Goal: Information Seeking & Learning: Learn about a topic

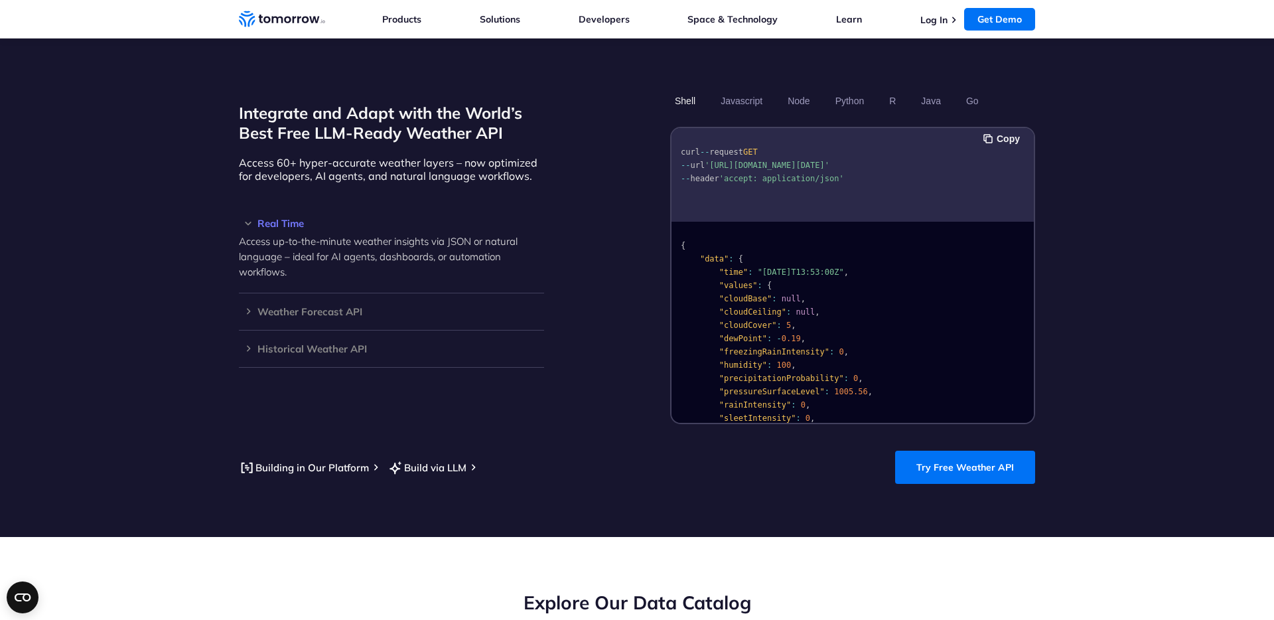
scroll to position [1060, 0]
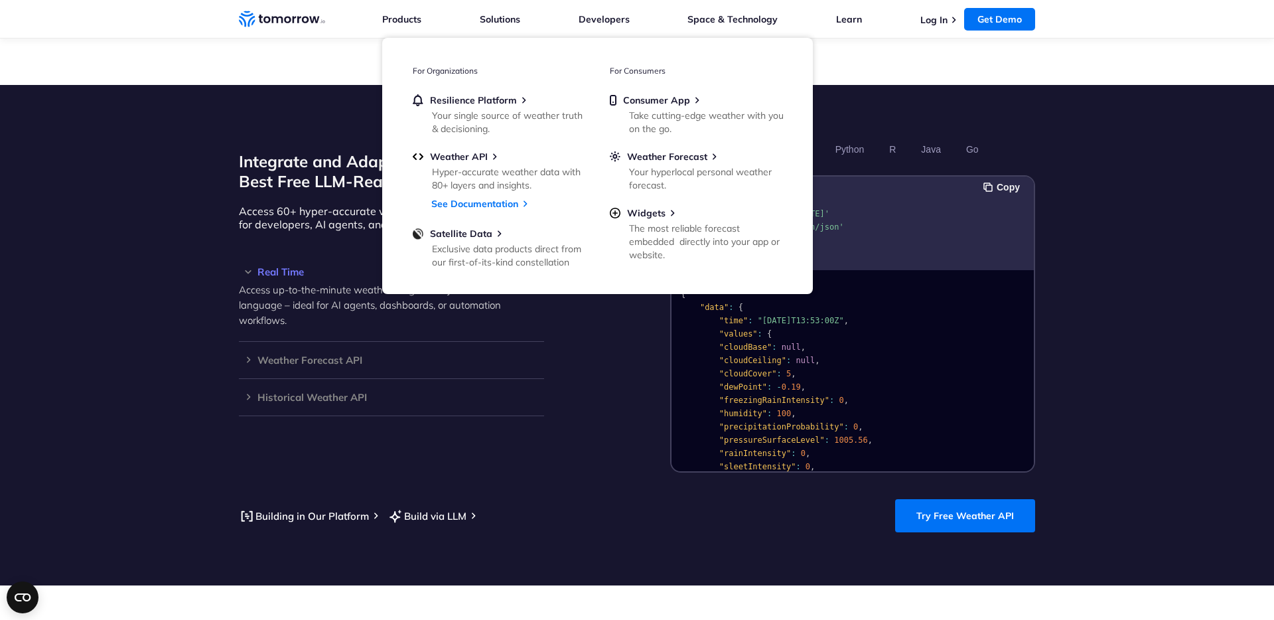
click at [523, 433] on div "Integrate and Adapt with the World’s Best Free LLM-Ready Weather API Access 60+…" at bounding box center [391, 305] width 305 height 334
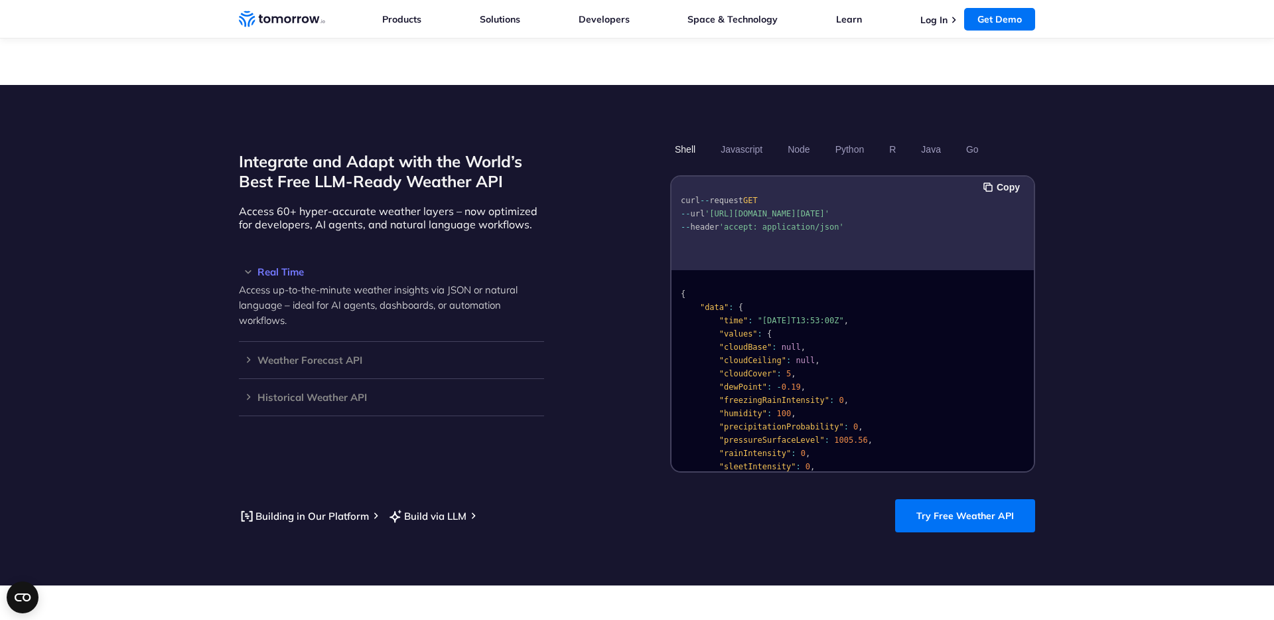
scroll to position [1100, 0]
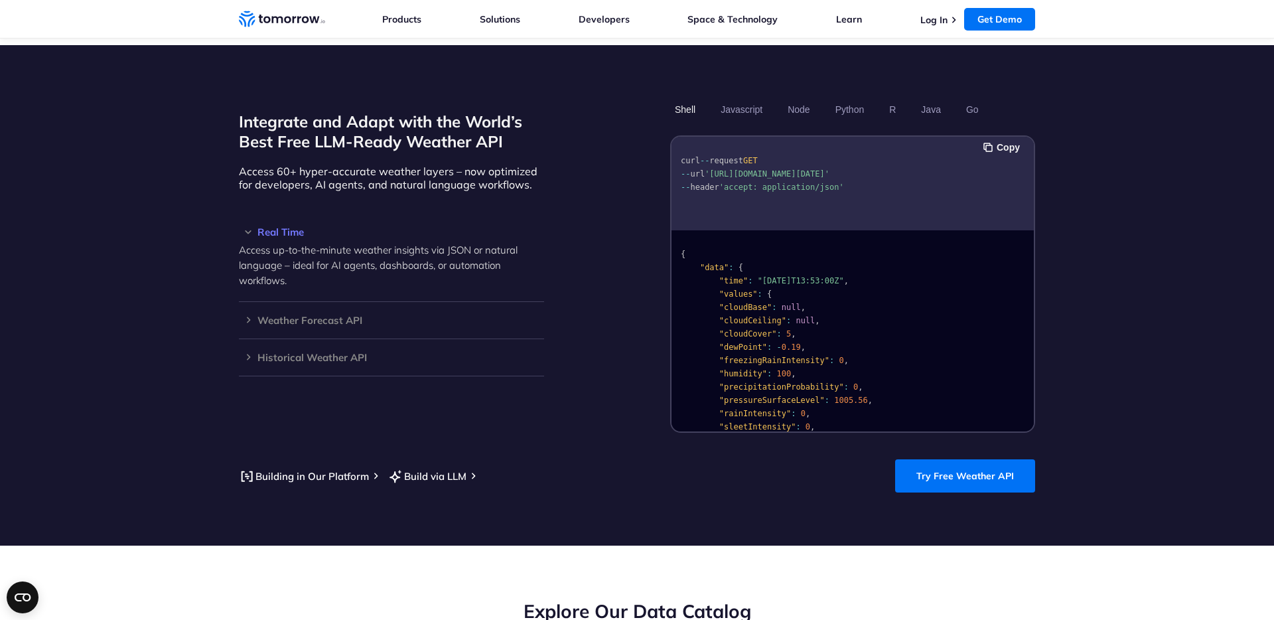
click at [727, 459] on div "Building in Our Platform Build via LLM Try Free Weather API" at bounding box center [637, 475] width 796 height 33
click at [808, 296] on pre "{ "data" : { "time" : "[DATE]T13:53:00Z" , "values" : { "cloudBase" : null , "c…" at bounding box center [853, 470] width 362 height 472
click at [246, 315] on h3 "Weather Forecast API" at bounding box center [391, 320] width 305 height 10
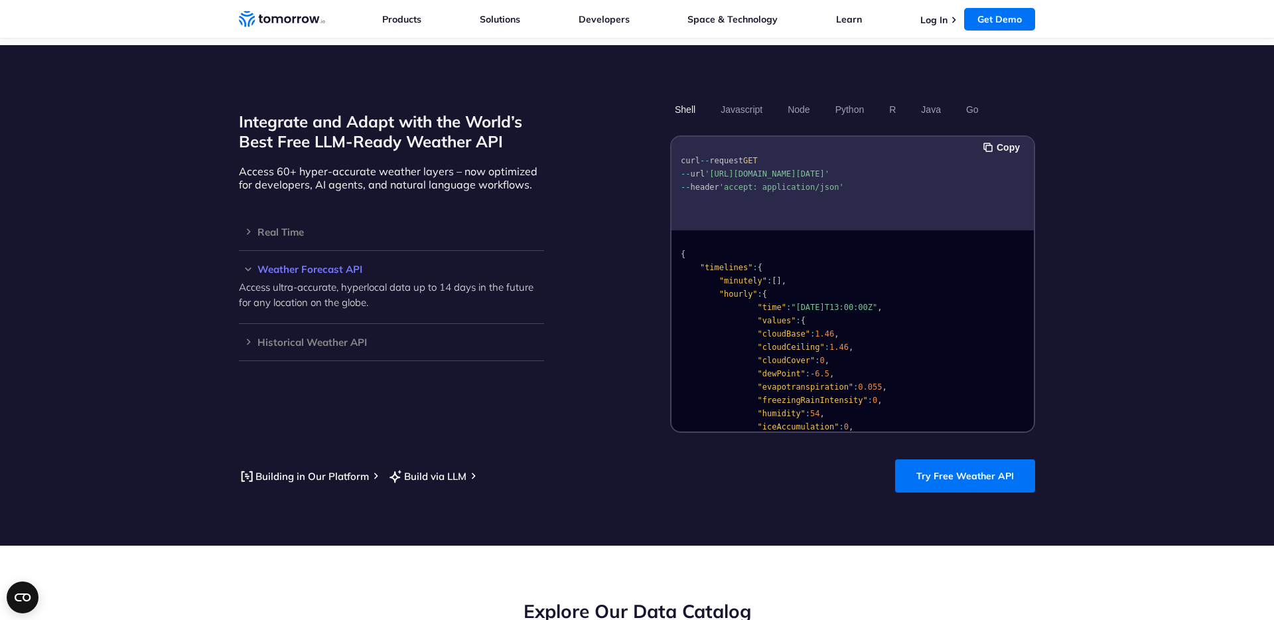
click at [244, 264] on h3 "Weather Forecast API" at bounding box center [391, 269] width 305 height 10
click at [662, 429] on section "Integrate and Adapt with the World’s Best Free LLM-Ready Weather API Access 60+…" at bounding box center [637, 295] width 1274 height 500
click at [749, 99] on button "Javascript" at bounding box center [741, 109] width 51 height 23
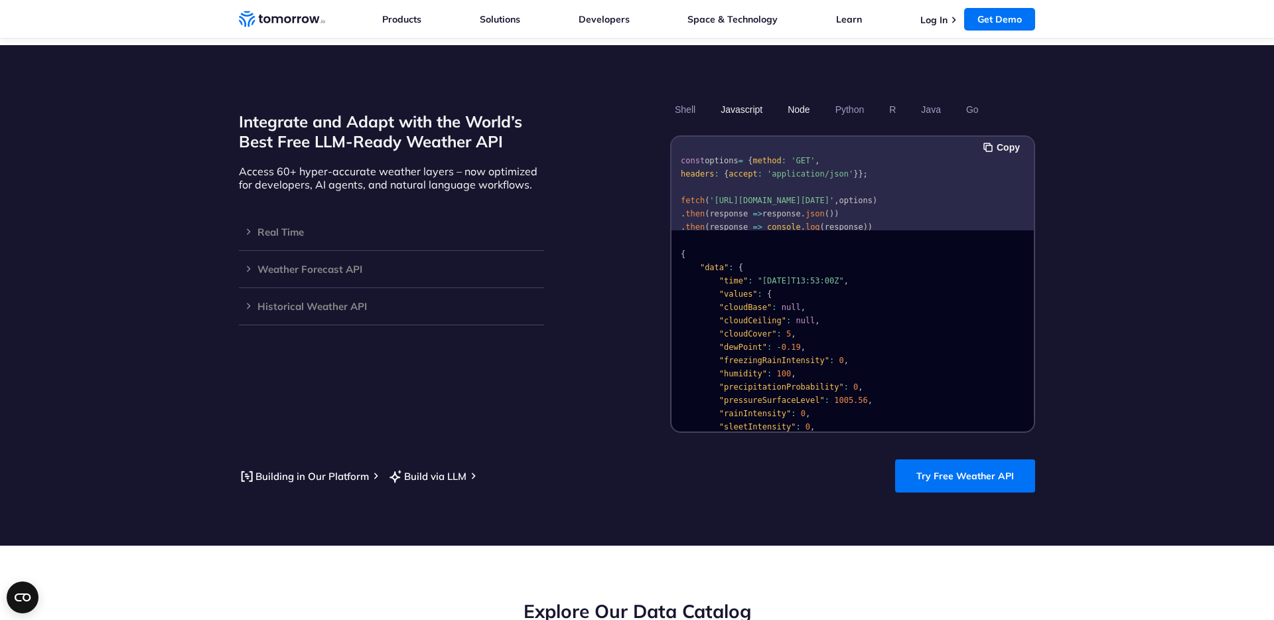
click at [791, 98] on button "Node" at bounding box center [798, 109] width 31 height 23
click at [728, 98] on button "Javascript" at bounding box center [741, 109] width 51 height 23
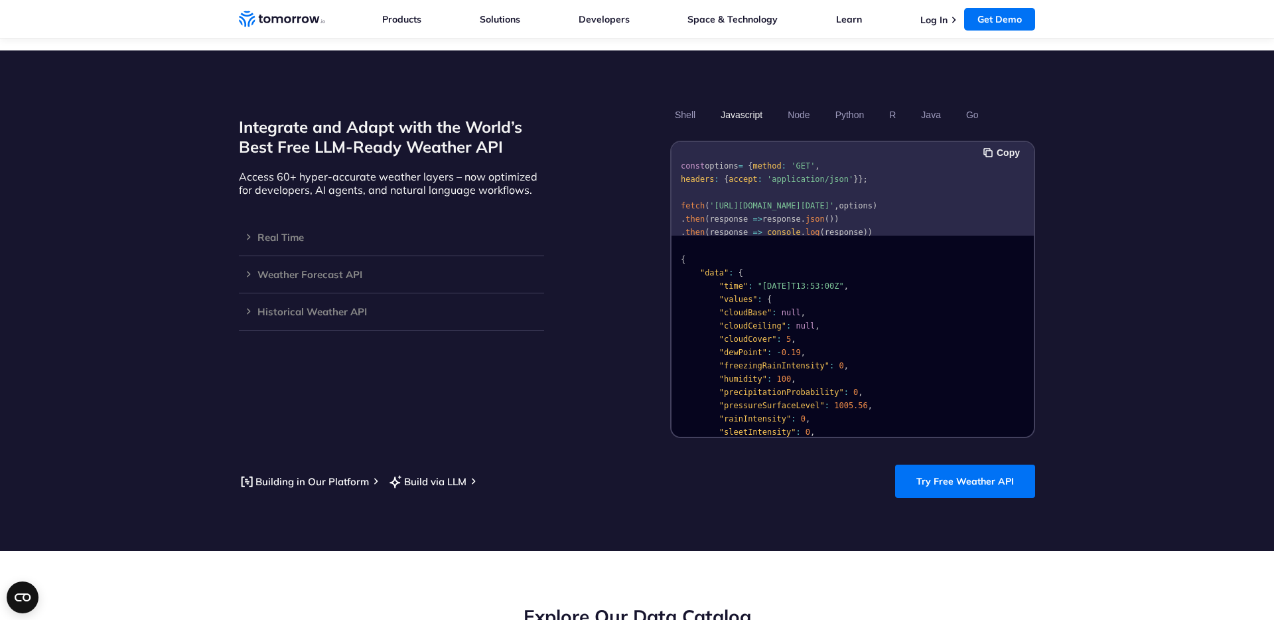
scroll to position [1108, 0]
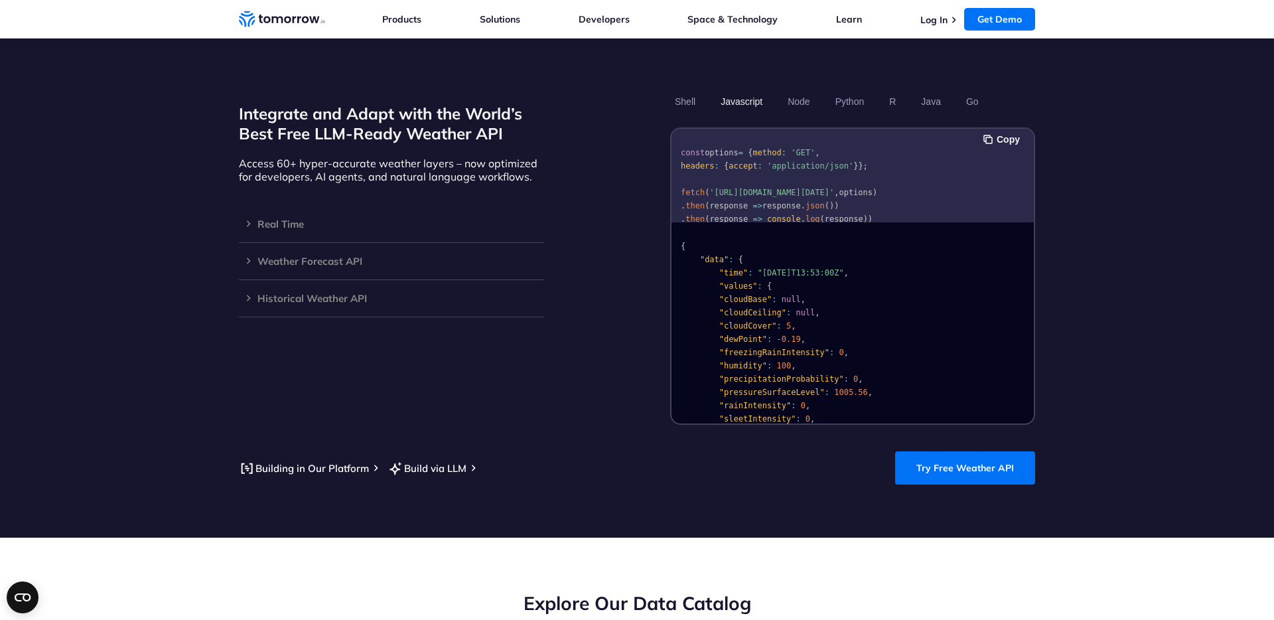
click at [1092, 277] on section "Integrate and Adapt with the World’s Best Free LLM-Ready Weather API Access 60+…" at bounding box center [637, 287] width 1274 height 500
click at [582, 453] on div "Building in Our Platform Build via LLM Try Free Weather API" at bounding box center [637, 467] width 796 height 33
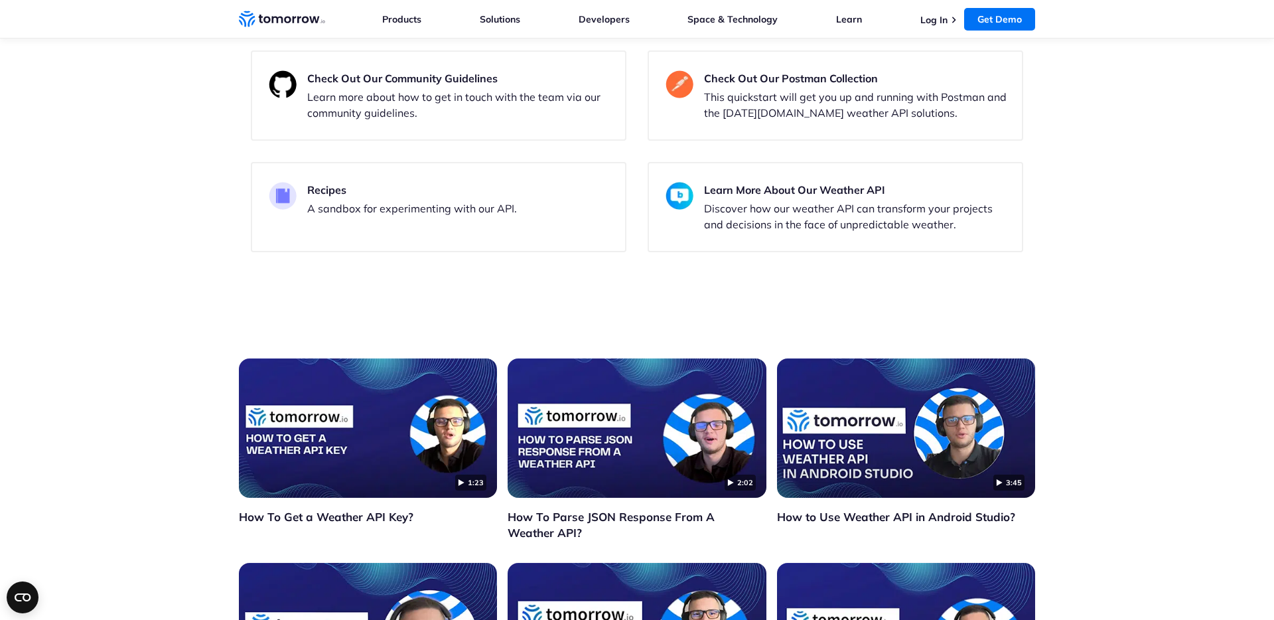
scroll to position [2767, 0]
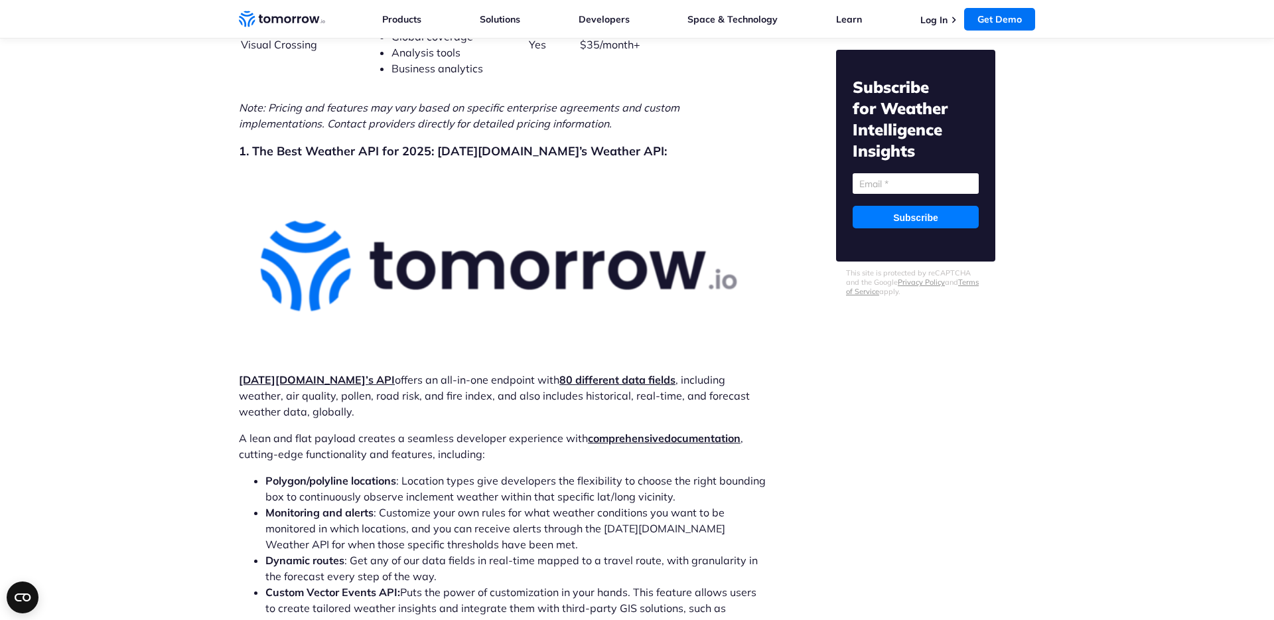
scroll to position [3742, 0]
